Goal: Information Seeking & Learning: Learn about a topic

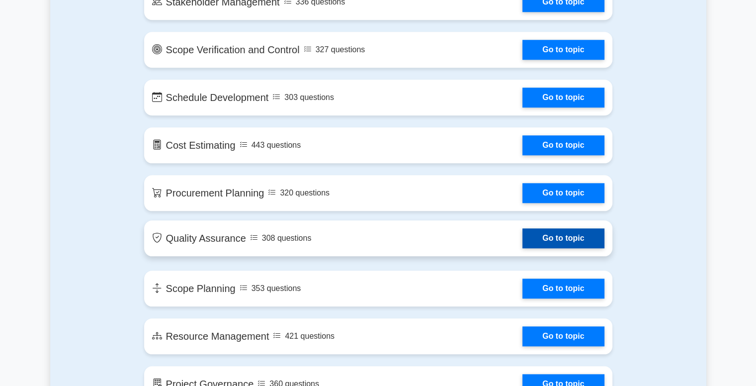
scroll to position [1044, 0]
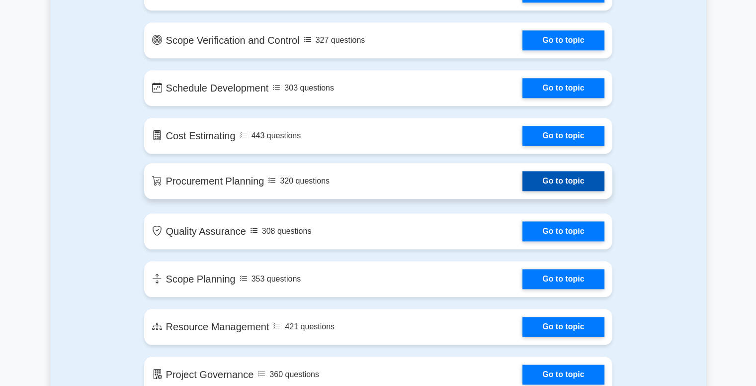
drag, startPoint x: 559, startPoint y: 181, endPoint x: 564, endPoint y: 183, distance: 5.8
click at [559, 181] on link "Go to topic" at bounding box center [563, 181] width 82 height 20
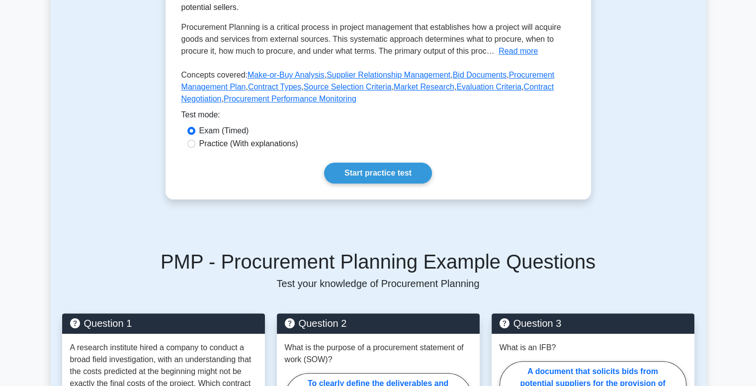
click at [213, 147] on label "Practice (With explanations)" at bounding box center [248, 144] width 99 height 12
click at [195, 147] on input "Practice (With explanations)" at bounding box center [191, 144] width 8 height 8
radio input "true"
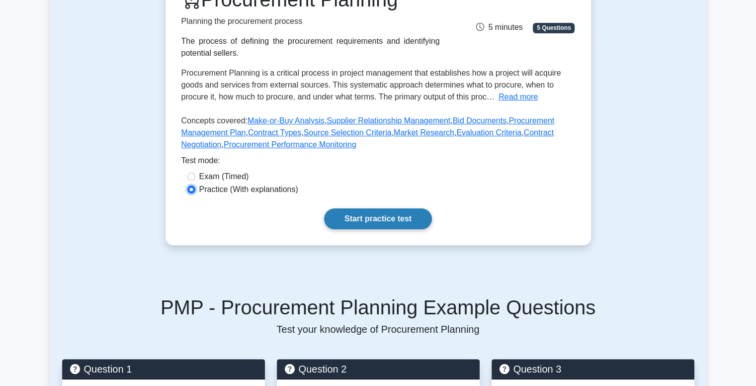
scroll to position [50, 0]
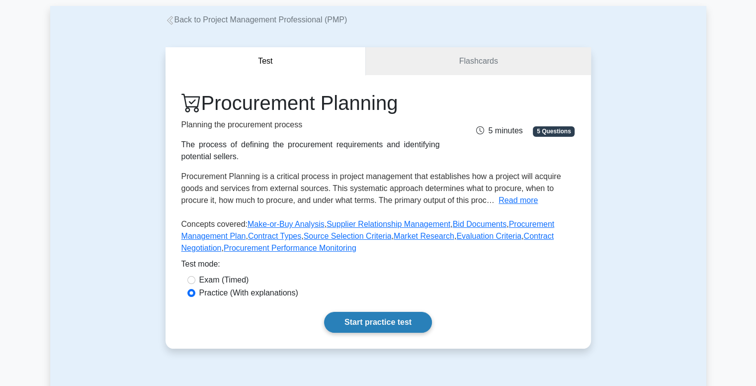
click at [371, 325] on link "Start practice test" at bounding box center [378, 322] width 108 height 21
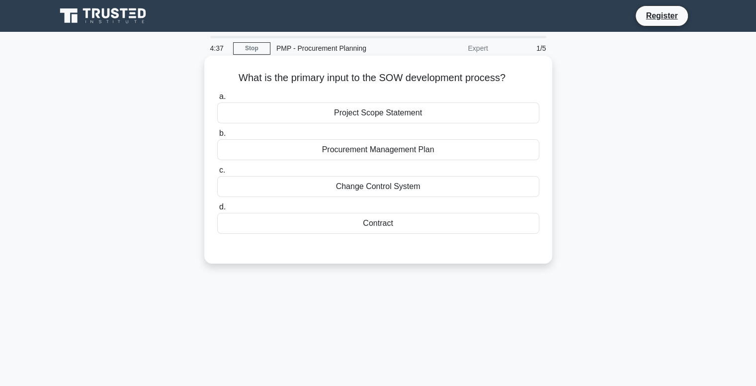
click at [386, 115] on div "Project Scope Statement" at bounding box center [378, 112] width 322 height 21
click at [217, 100] on input "a. Project Scope Statement" at bounding box center [217, 96] width 0 height 6
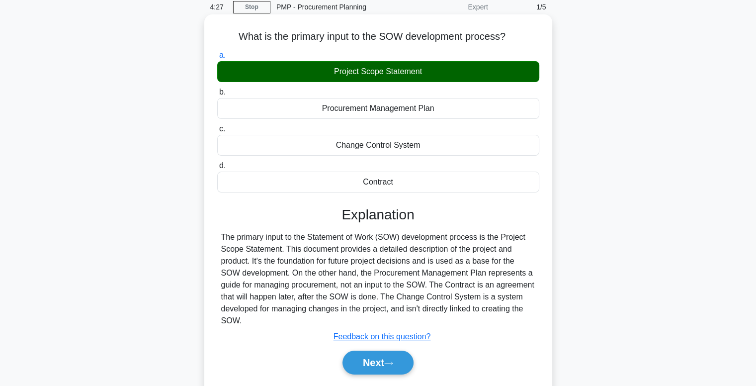
scroll to position [99, 0]
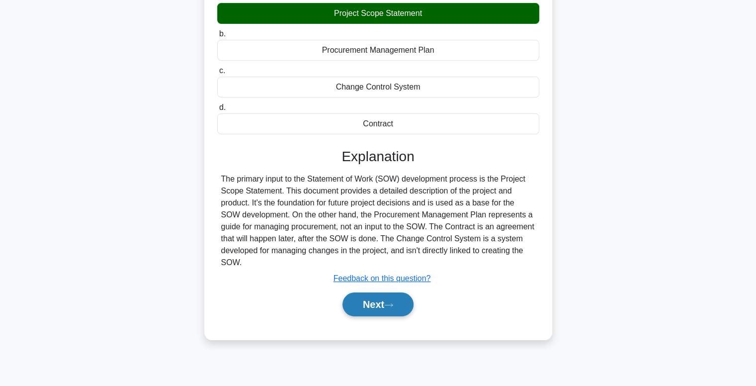
click at [364, 302] on button "Next" at bounding box center [377, 304] width 71 height 24
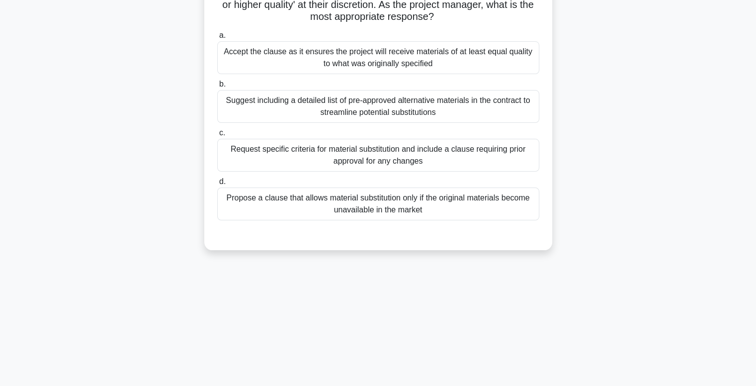
scroll to position [0, 0]
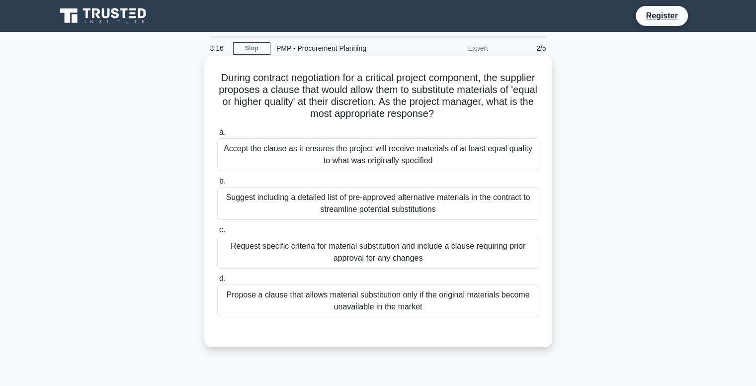
click at [401, 263] on div "Request specific criteria for material substitution and include a clause requir…" at bounding box center [378, 252] width 322 height 33
click at [217, 233] on input "c. Request specific criteria for material substitution and include a clause req…" at bounding box center [217, 230] width 0 height 6
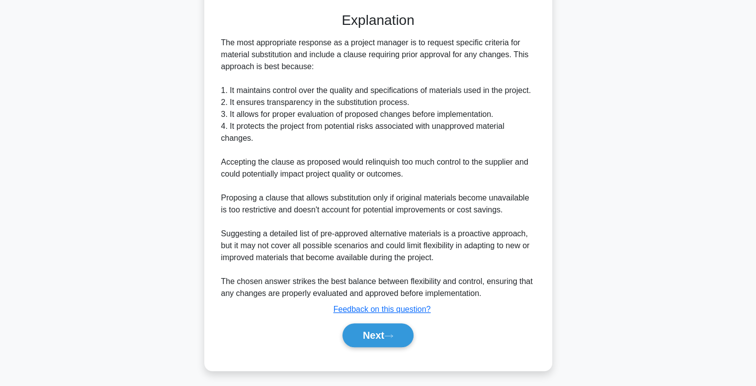
scroll to position [322, 0]
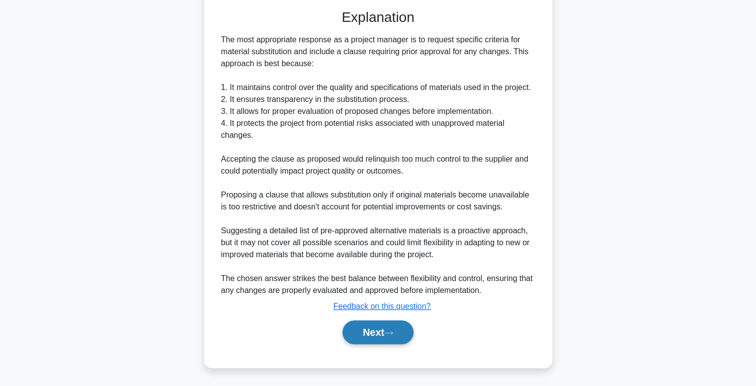
click at [371, 327] on button "Next" at bounding box center [377, 332] width 71 height 24
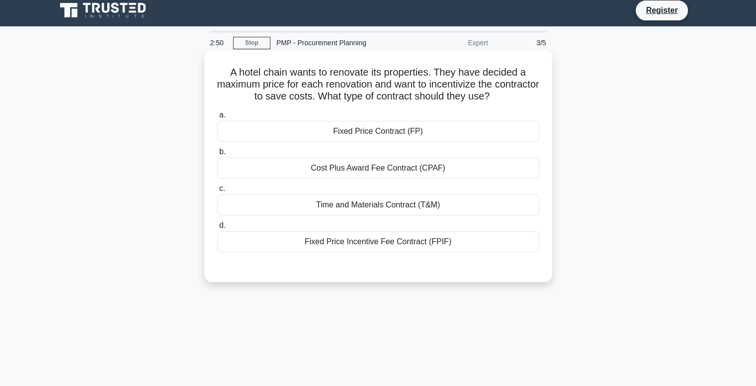
scroll to position [0, 0]
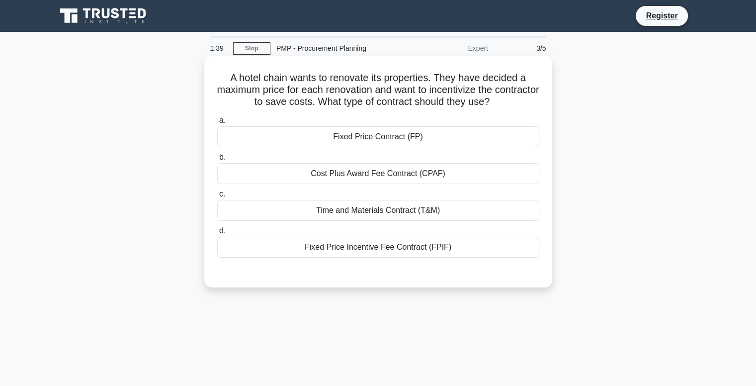
click at [357, 250] on div "Fixed Price Incentive Fee Contract (FPIF)" at bounding box center [378, 247] width 322 height 21
click at [217, 234] on input "d. Fixed Price Incentive Fee Contract (FPIF)" at bounding box center [217, 231] width 0 height 6
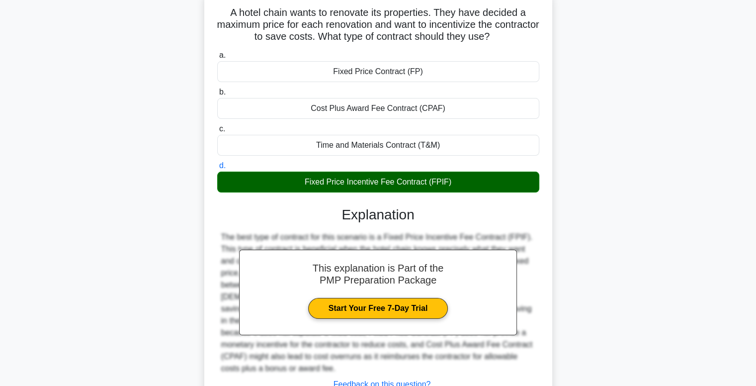
scroll to position [149, 0]
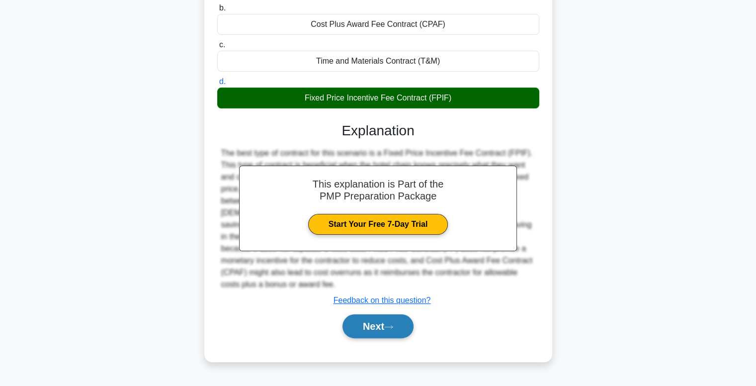
click at [391, 314] on button "Next" at bounding box center [377, 326] width 71 height 24
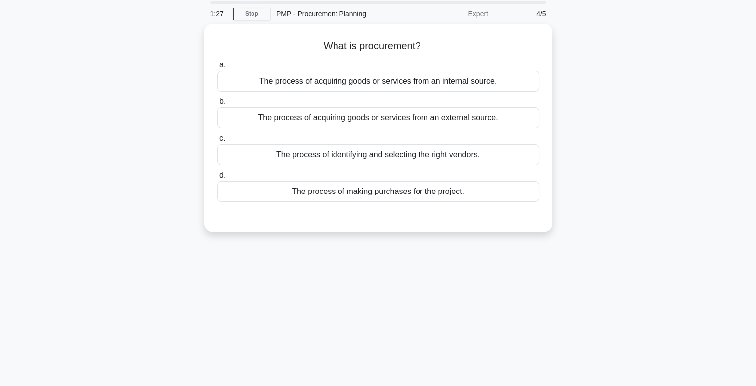
scroll to position [0, 0]
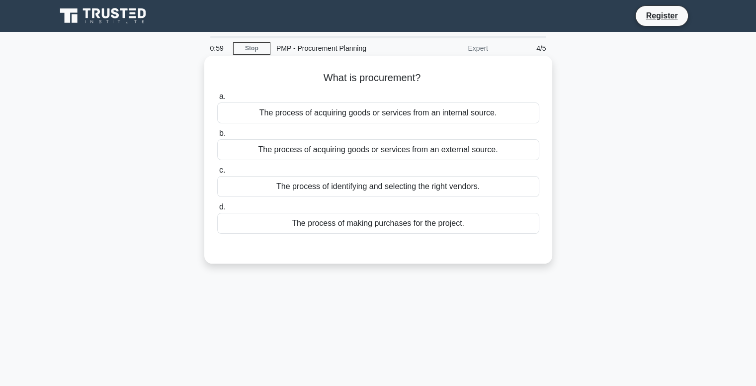
click at [378, 227] on div "The process of making purchases for the project." at bounding box center [378, 223] width 322 height 21
click at [217, 210] on input "d. The process of making purchases for the project." at bounding box center [217, 207] width 0 height 6
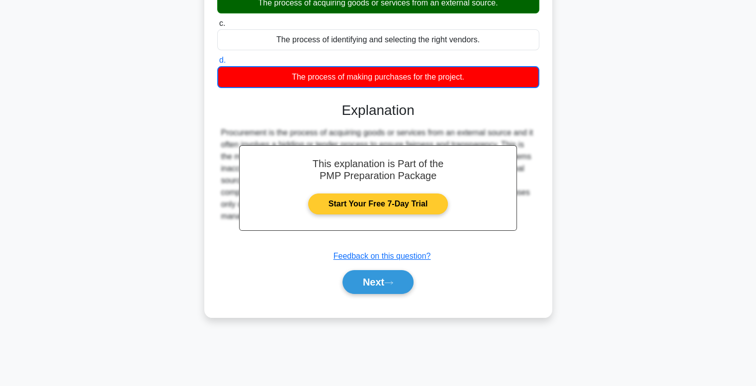
scroll to position [149, 0]
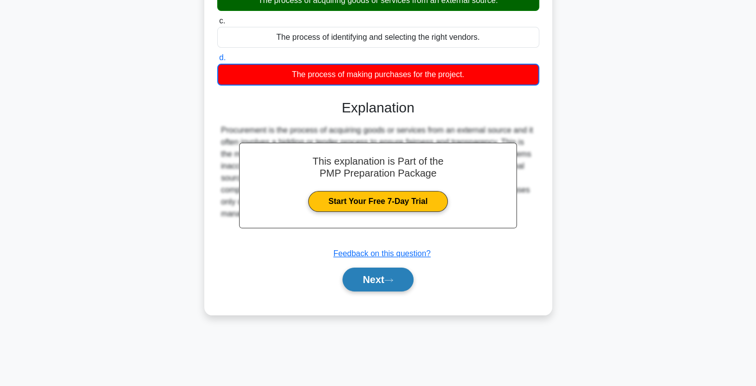
click at [384, 275] on button "Next" at bounding box center [377, 279] width 71 height 24
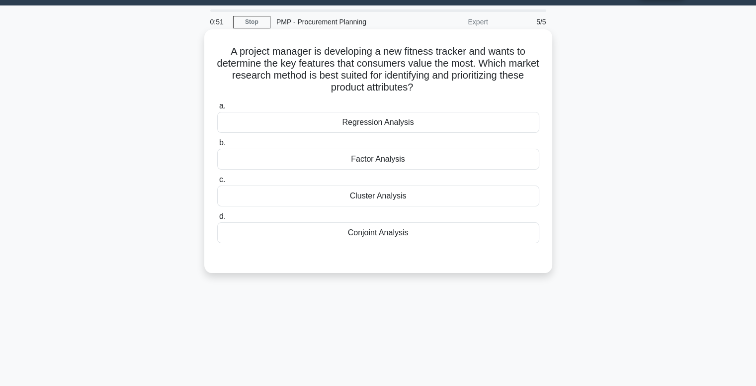
scroll to position [0, 0]
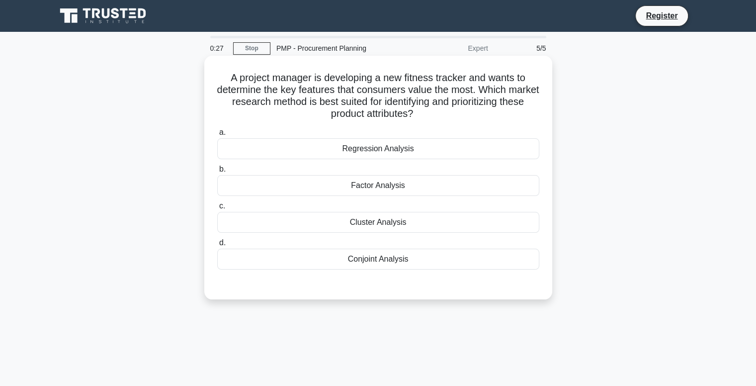
click at [383, 227] on div "Cluster Analysis" at bounding box center [378, 222] width 322 height 21
click at [217, 209] on input "c. Cluster Analysis" at bounding box center [217, 206] width 0 height 6
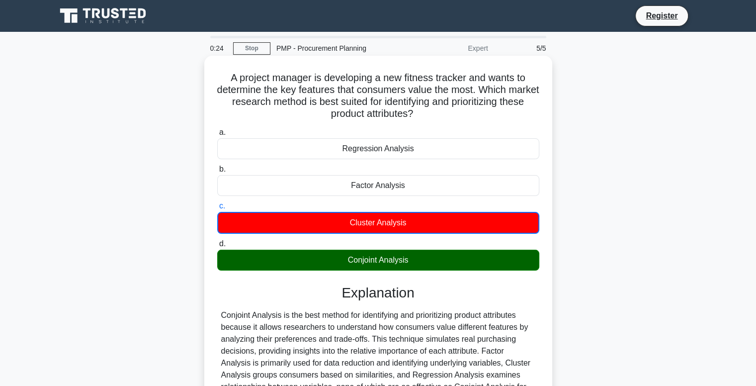
click at [415, 263] on div "Conjoint Analysis" at bounding box center [378, 259] width 322 height 21
click at [217, 247] on input "d. Conjoint Analysis" at bounding box center [217, 244] width 0 height 6
